Goal: Task Accomplishment & Management: Use online tool/utility

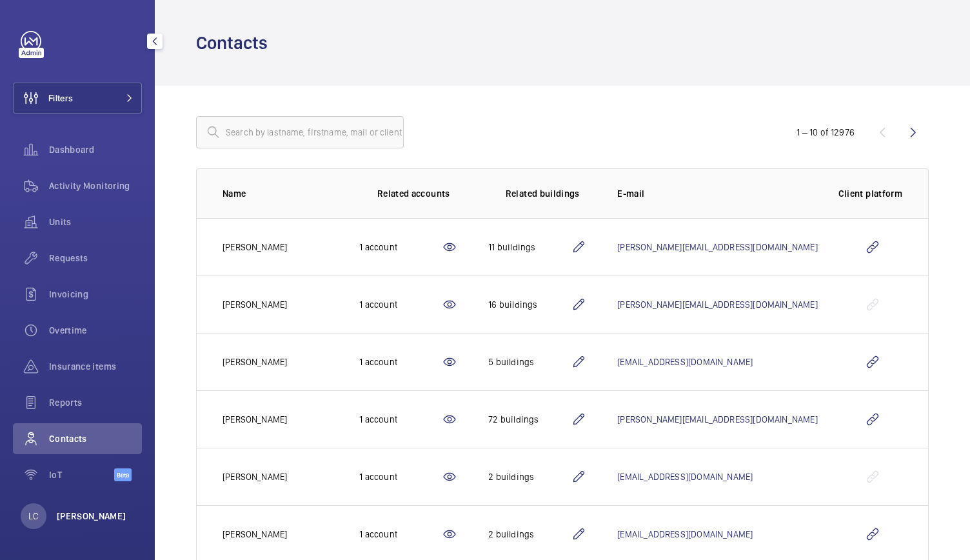
click at [99, 518] on p "[PERSON_NAME]" at bounding box center [92, 515] width 70 height 13
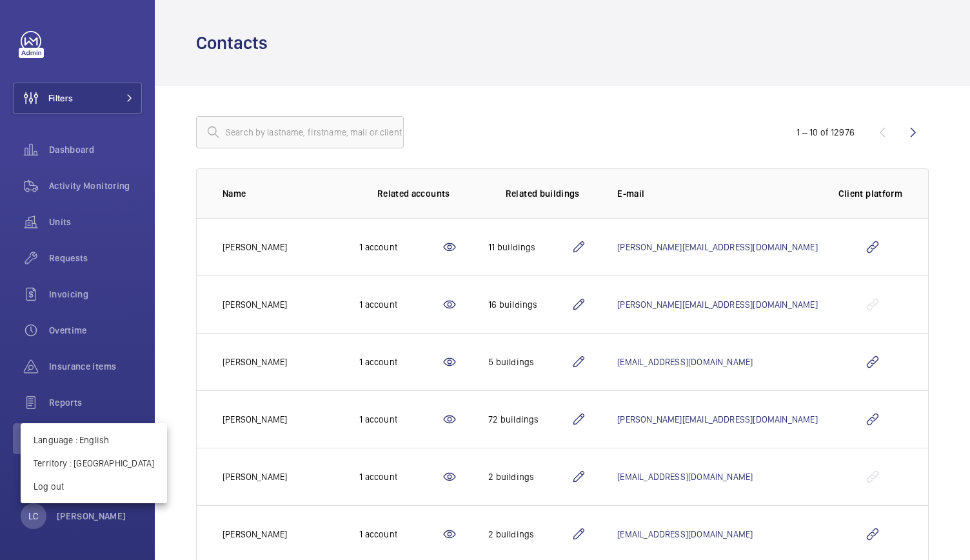
click at [409, 11] on div at bounding box center [485, 280] width 970 height 560
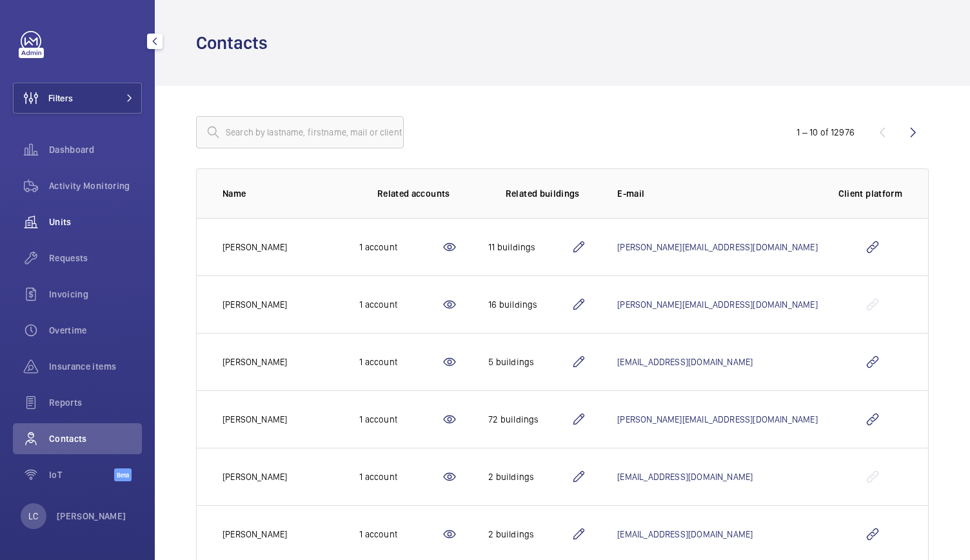
click at [95, 216] on span "Units" at bounding box center [95, 221] width 93 height 13
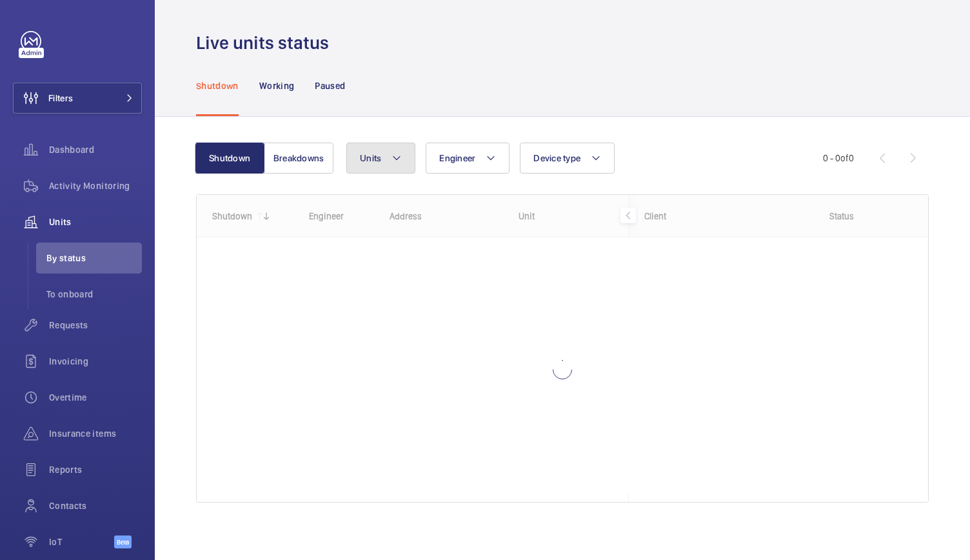
click at [396, 160] on mat-icon at bounding box center [396, 157] width 10 height 15
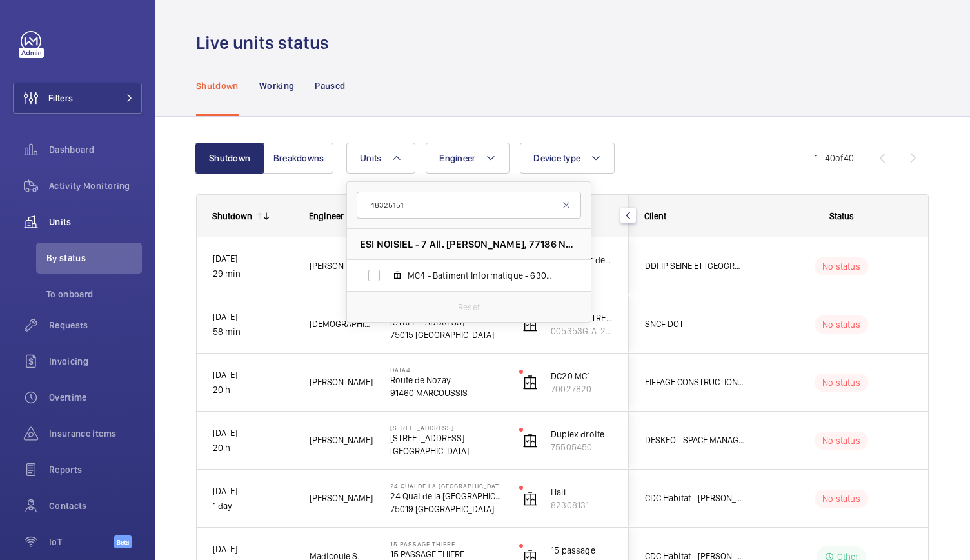
type input "48325151"
click at [522, 275] on span "MC4 - Batiment Informatique - 63027, 48325151" at bounding box center [483, 275] width 150 height 13
click at [387, 275] on input "MC4 - Batiment Informatique - 63027, 48325151" at bounding box center [374, 275] width 26 height 26
checkbox input "true"
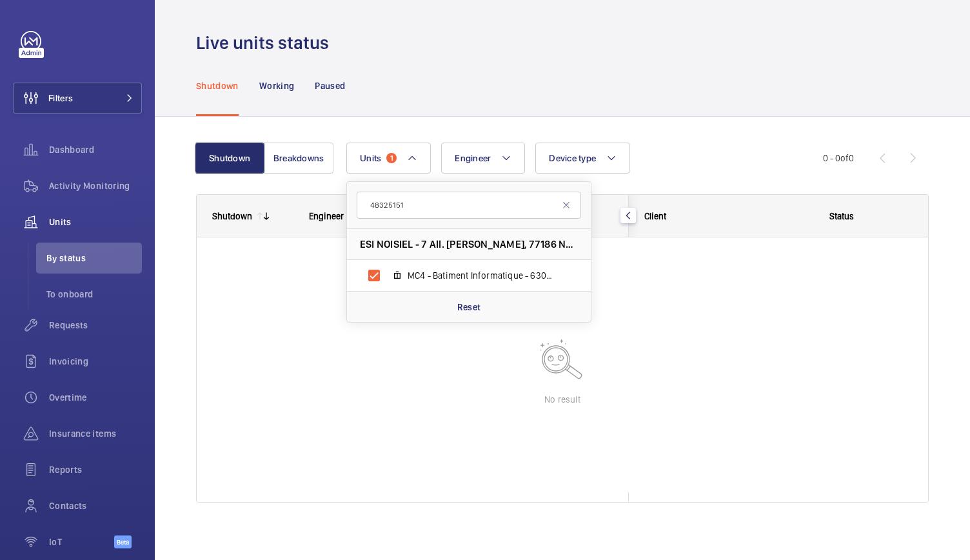
click at [590, 101] on div "Shutdown Working Paused" at bounding box center [562, 85] width 732 height 61
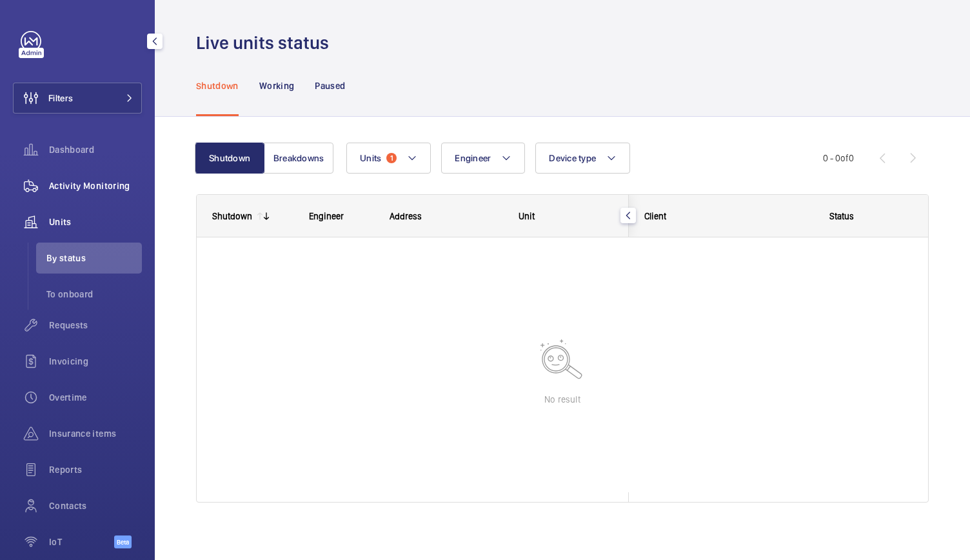
click at [78, 181] on span "Activity Monitoring" at bounding box center [95, 185] width 93 height 13
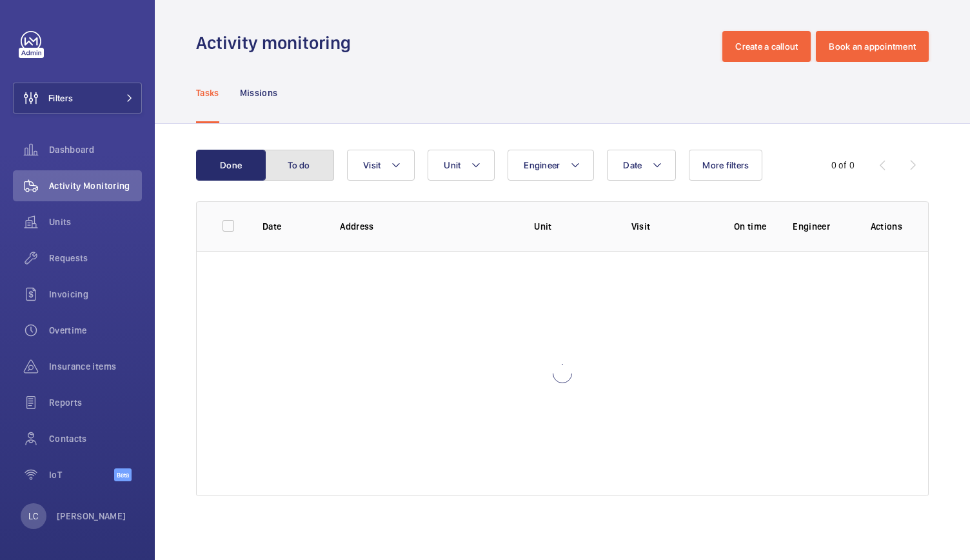
click at [306, 174] on button "To do" at bounding box center [299, 165] width 70 height 31
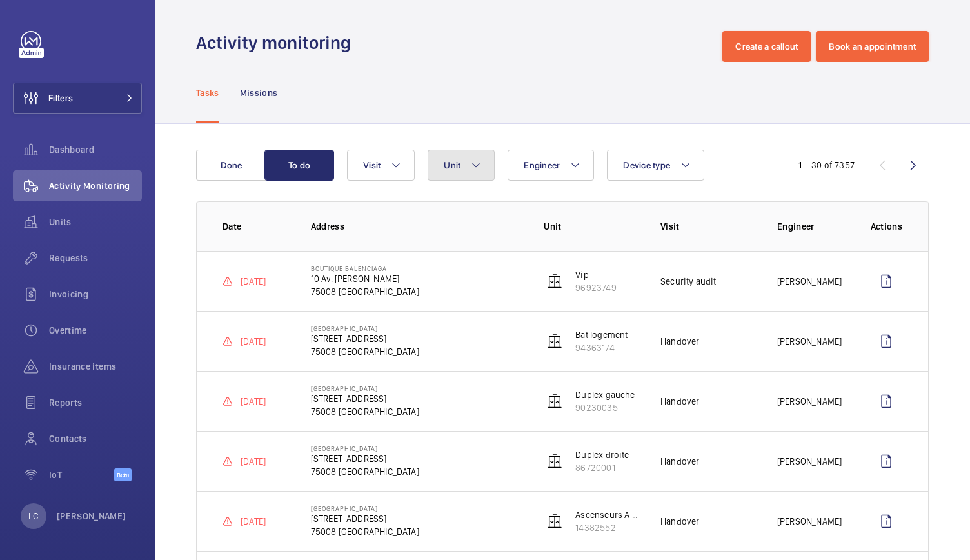
click at [458, 168] on span "Unit" at bounding box center [452, 165] width 17 height 10
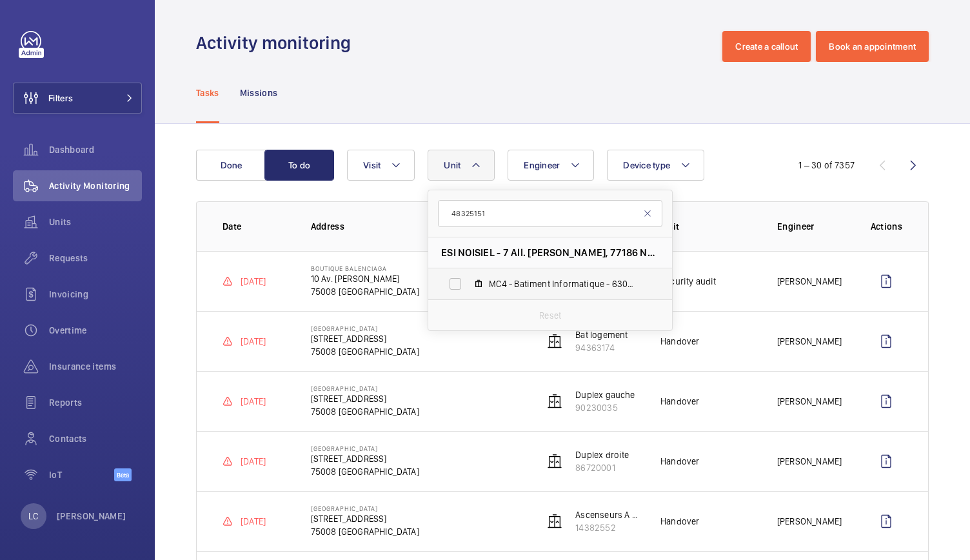
type input "48325151"
click at [515, 283] on span "MC4 - Batiment Informatique - 63027, 48325151" at bounding box center [564, 283] width 150 height 13
click at [468, 283] on input "MC4 - Batiment Informatique - 63027, 48325151" at bounding box center [455, 284] width 26 height 26
checkbox input "true"
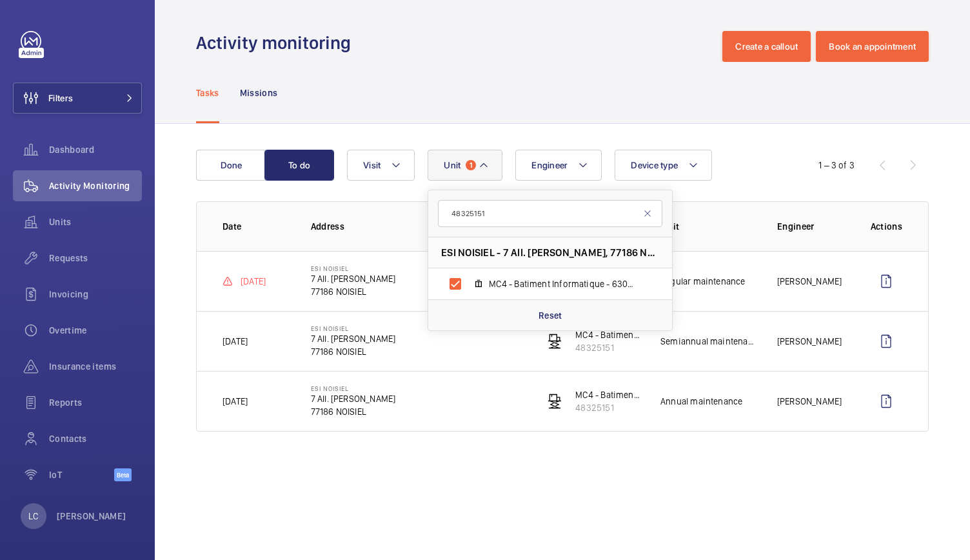
click at [393, 498] on wm-front-admin-operations-monitoring "Activity monitoring Create a callout Book an appointment Tasks Missions Done To…" at bounding box center [562, 280] width 815 height 560
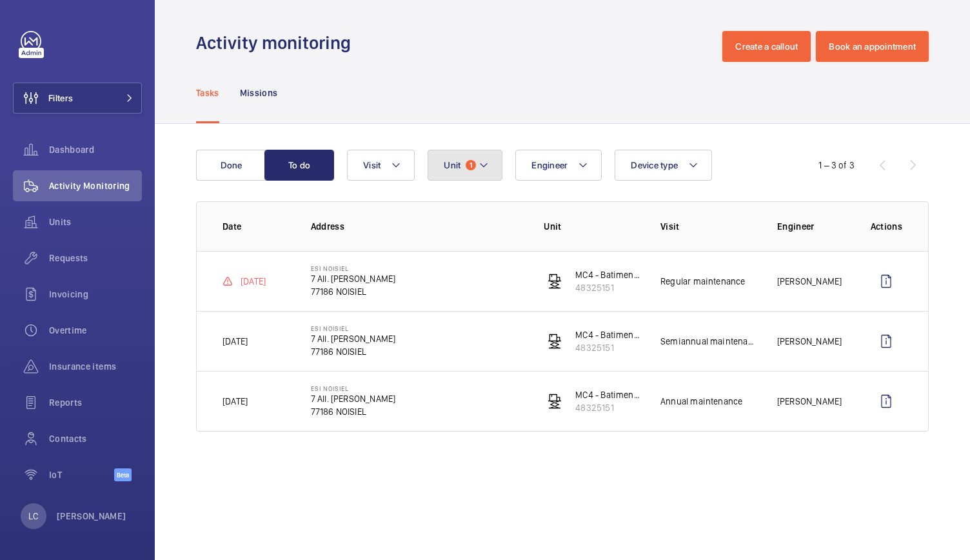
click at [460, 168] on button "Unit 1" at bounding box center [465, 165] width 75 height 31
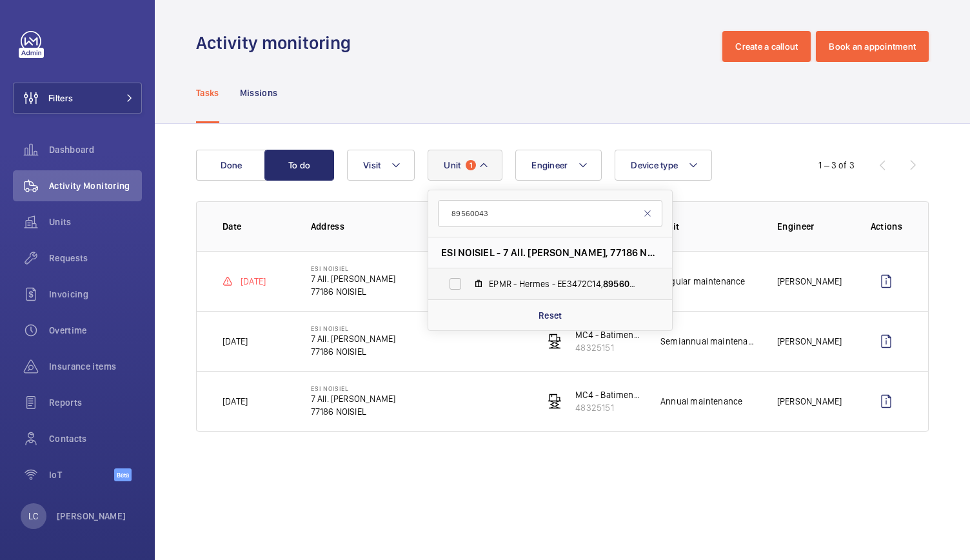
type input "89560043"
click at [528, 279] on span "EPMR - Hermes - EE3472C14, 89560043" at bounding box center [564, 283] width 150 height 13
click at [468, 279] on input "EPMR - Hermes - EE3472C14, 89560043" at bounding box center [455, 284] width 26 height 26
checkbox input "true"
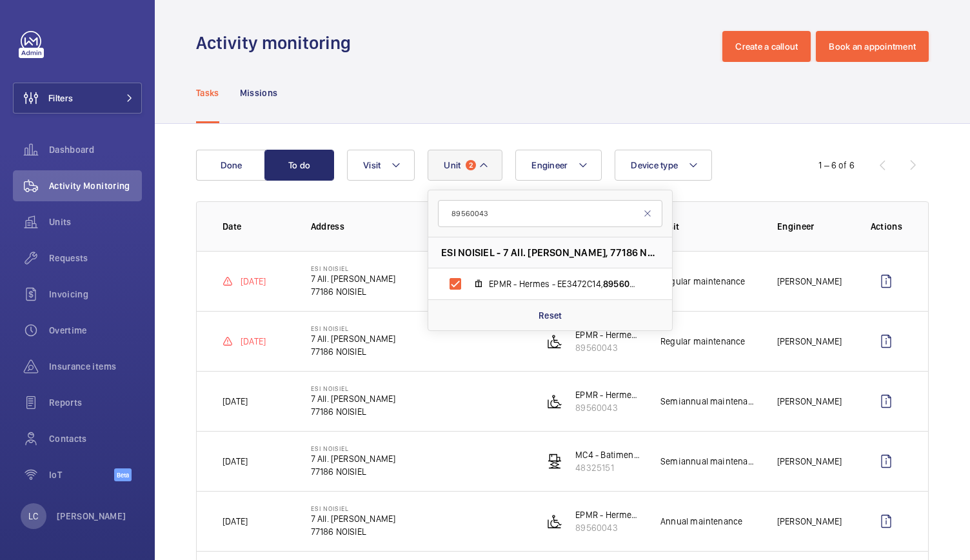
click at [549, 69] on div "Tasks Missions" at bounding box center [562, 92] width 732 height 61
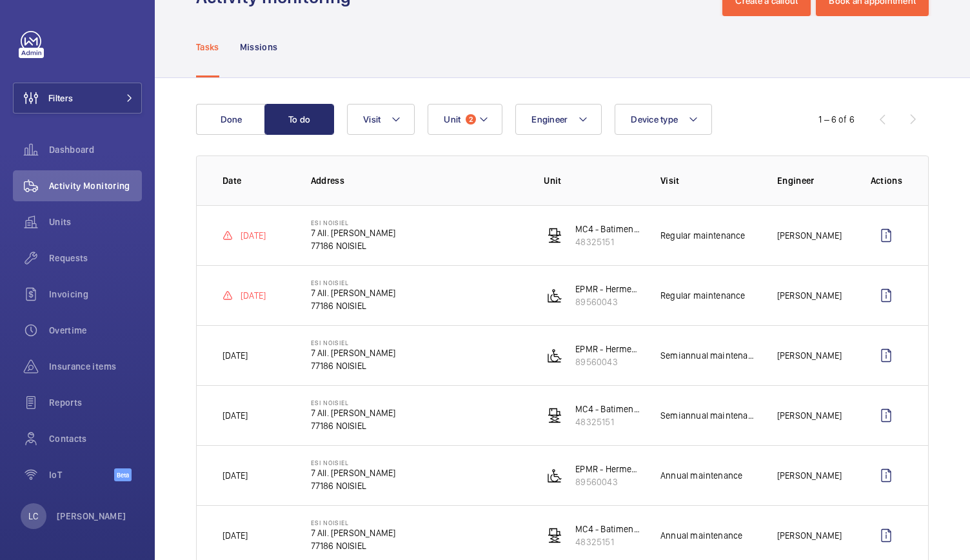
scroll to position [80, 0]
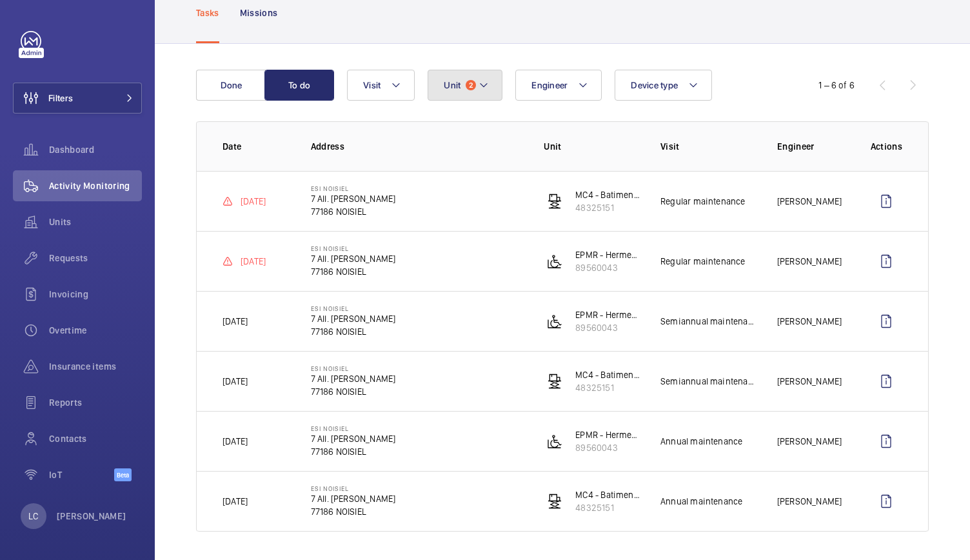
click at [438, 82] on button "Unit 2" at bounding box center [465, 85] width 75 height 31
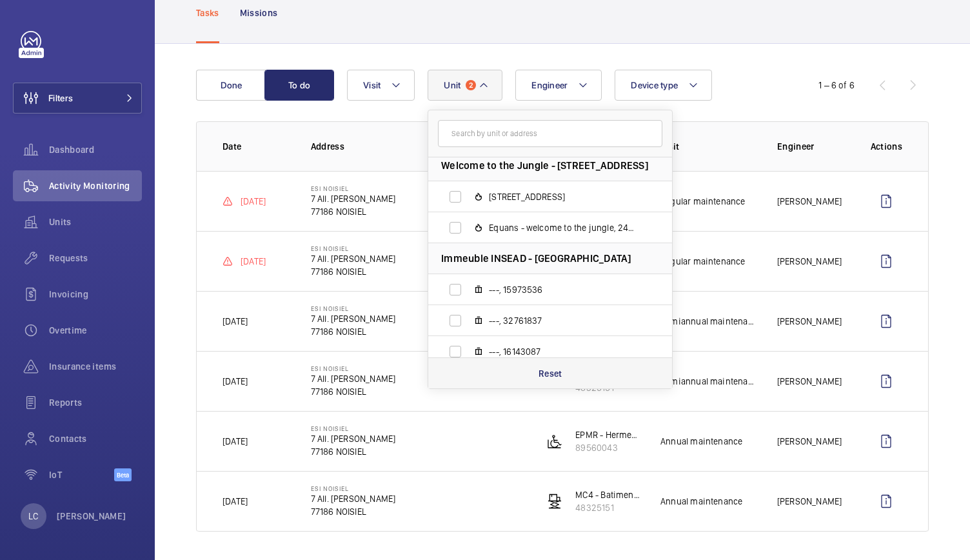
scroll to position [0, 0]
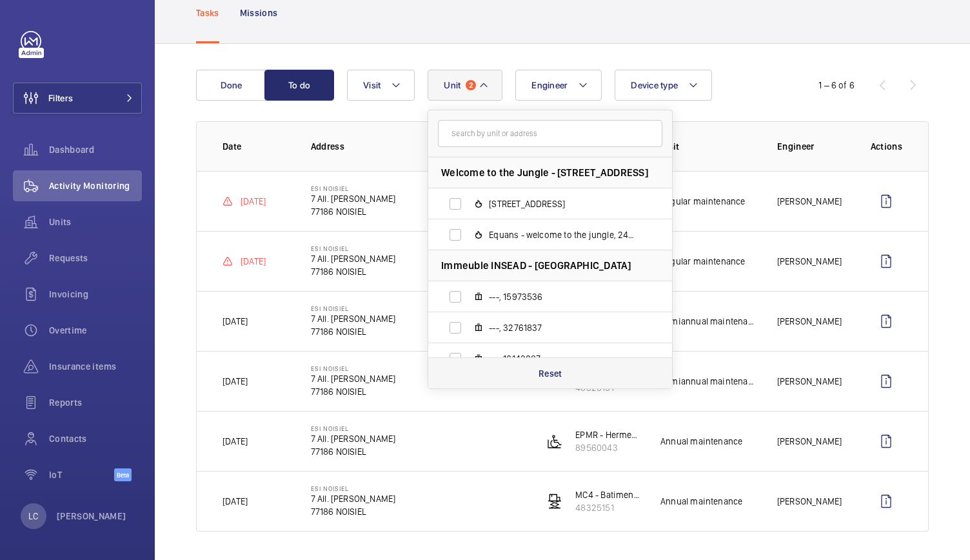
click at [549, 373] on p "Reset" at bounding box center [550, 373] width 24 height 13
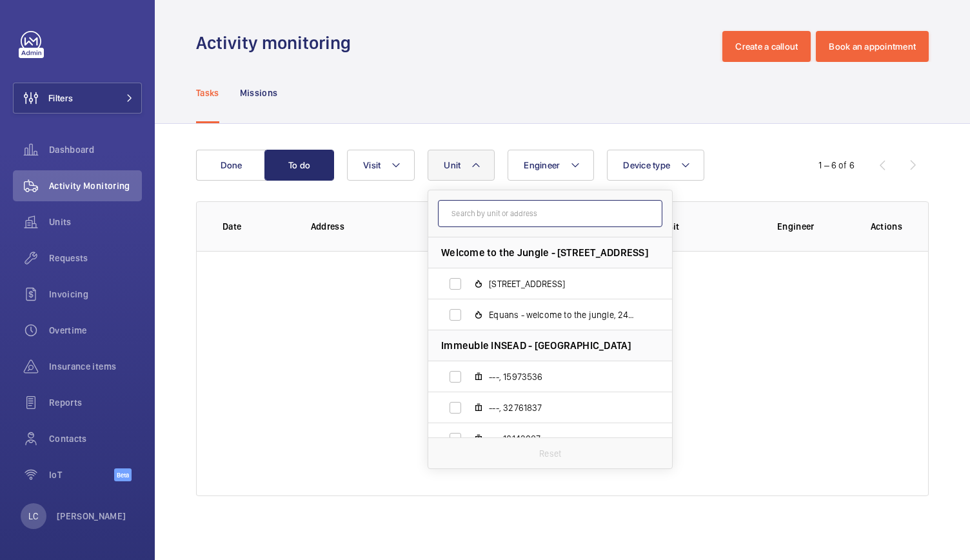
click at [503, 219] on input "text" at bounding box center [550, 213] width 224 height 27
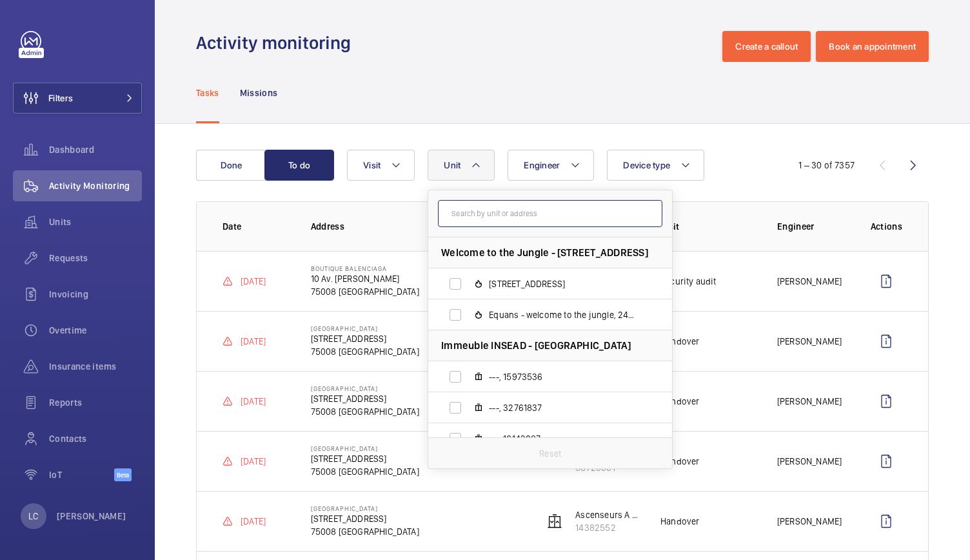
paste input "89560043"
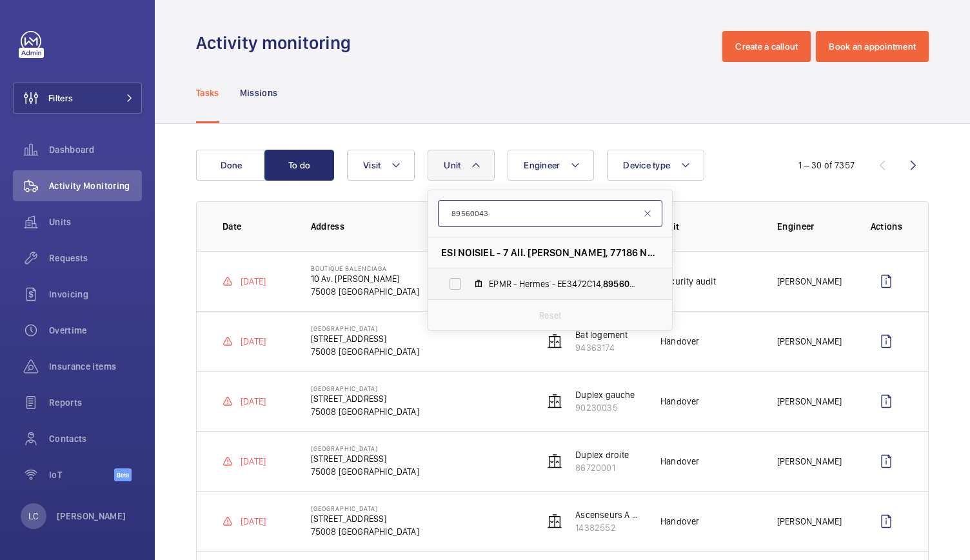
type input "89560043"
click at [540, 288] on span "EPMR - Hermes - EE3472C14, 89560043" at bounding box center [564, 283] width 150 height 13
click at [468, 288] on input "EPMR - Hermes - EE3472C14, 89560043" at bounding box center [455, 284] width 26 height 26
checkbox input "true"
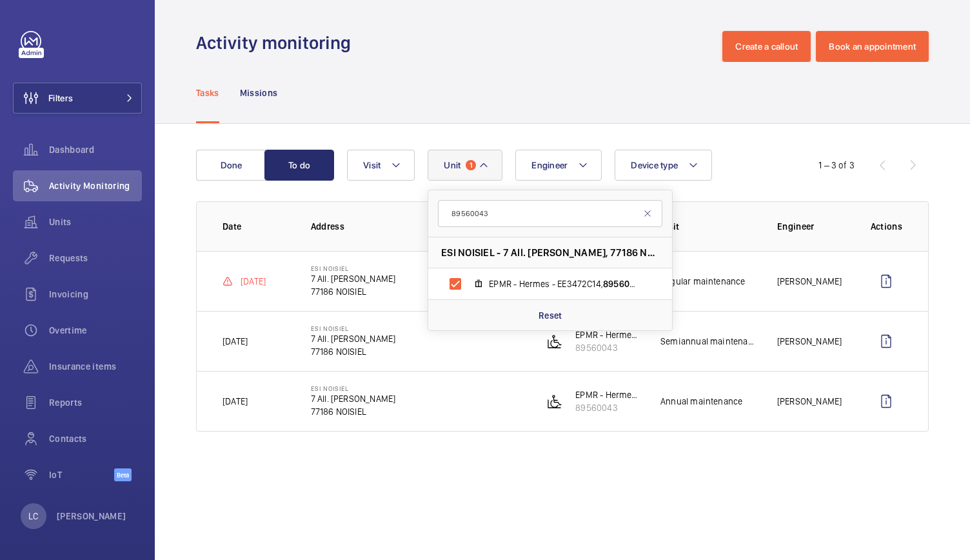
click at [444, 459] on div "Done To do Engineer Unit 1 89560043 ESI NOISIEL - 7 All. [PERSON_NAME], 77186 N…" at bounding box center [562, 293] width 815 height 339
